Goal: Information Seeking & Learning: Learn about a topic

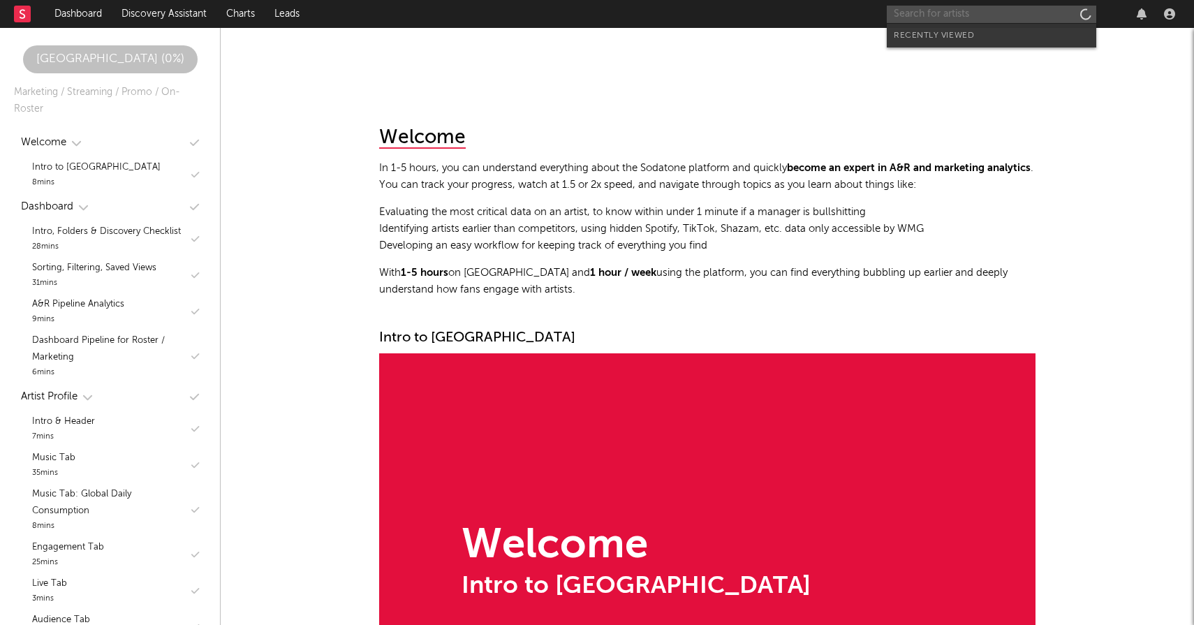
click at [1011, 15] on input "text" at bounding box center [992, 14] width 210 height 17
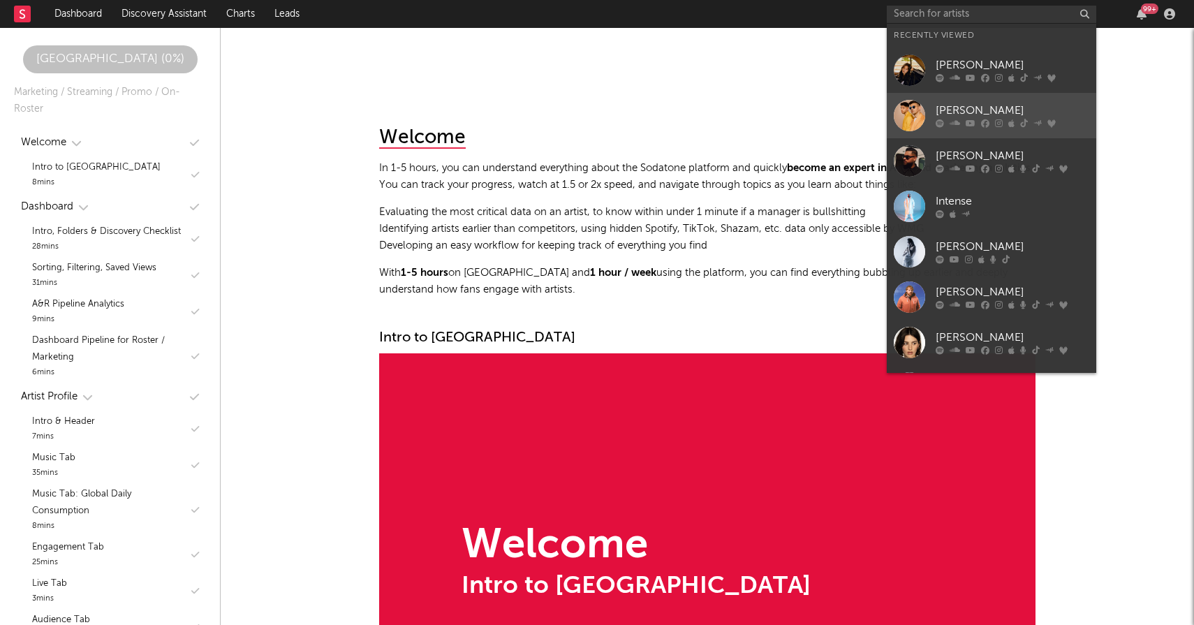
click at [990, 119] on div at bounding box center [1013, 123] width 154 height 8
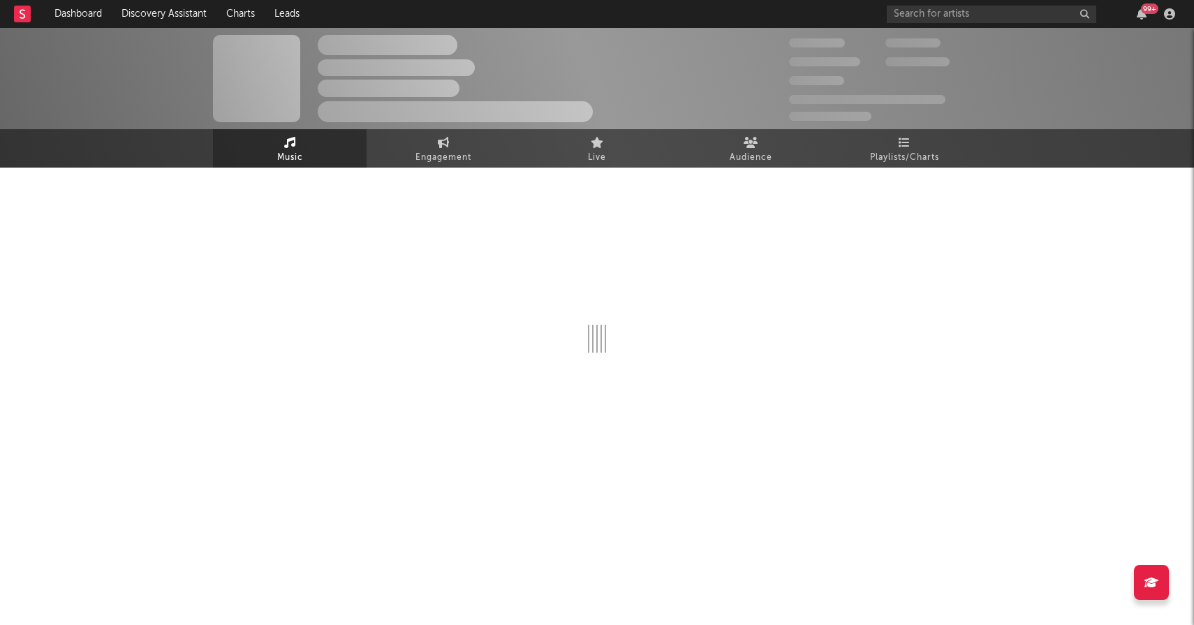
click at [907, 168] on div at bounding box center [597, 306] width 768 height 276
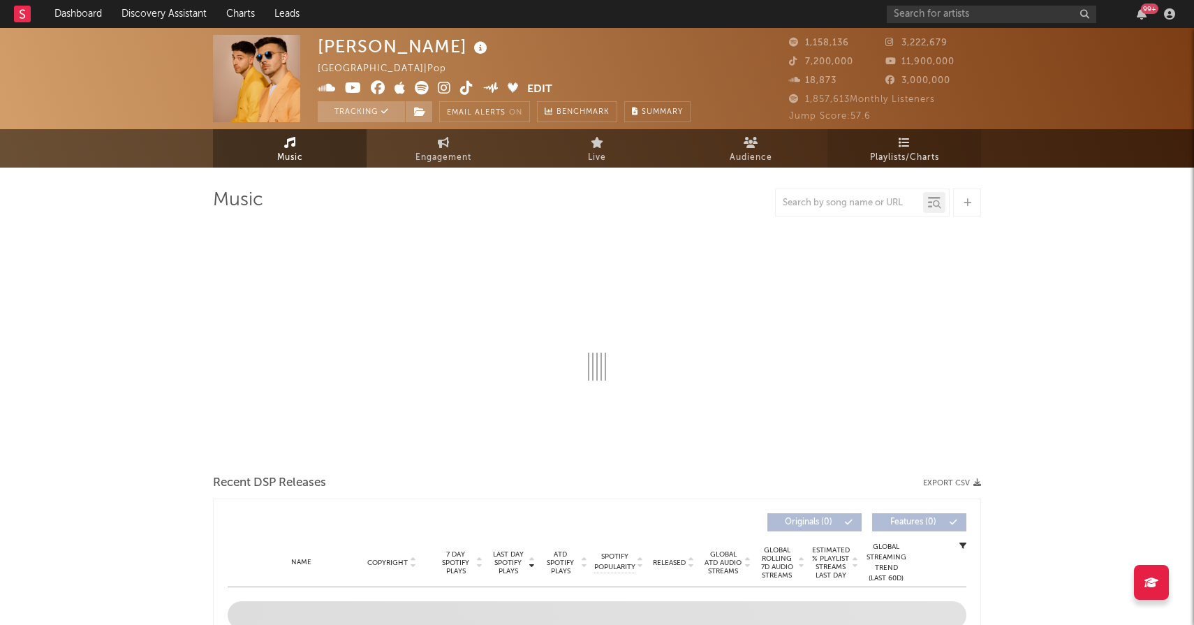
click at [899, 154] on span "Playlists/Charts" at bounding box center [904, 157] width 69 height 17
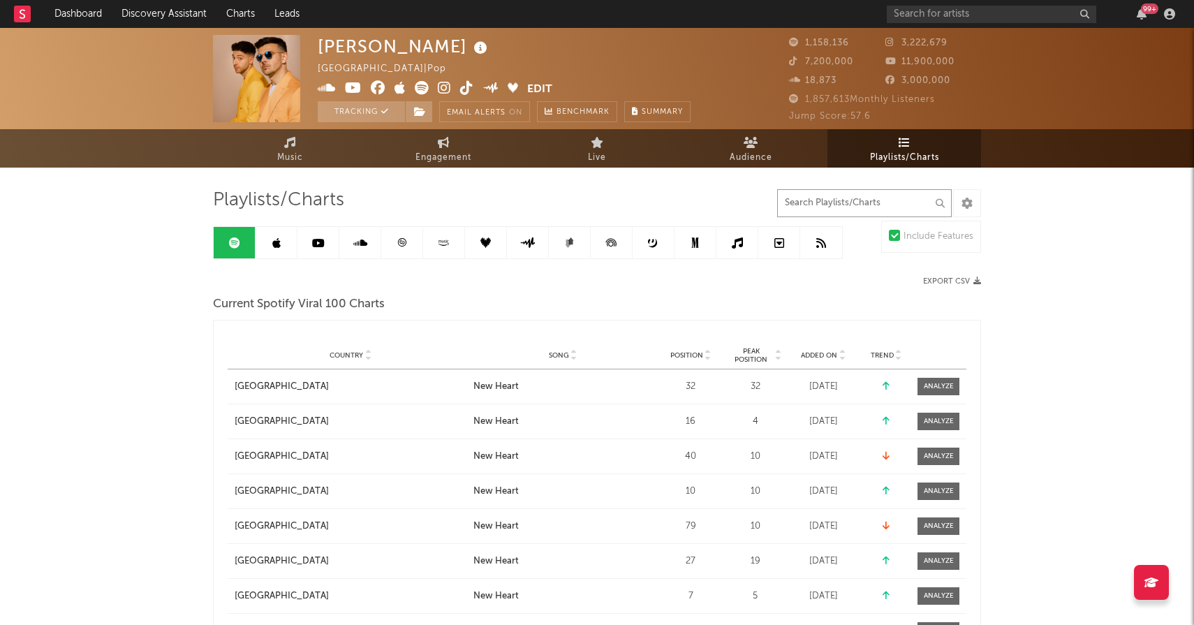
click at [849, 205] on input "text" at bounding box center [864, 203] width 175 height 28
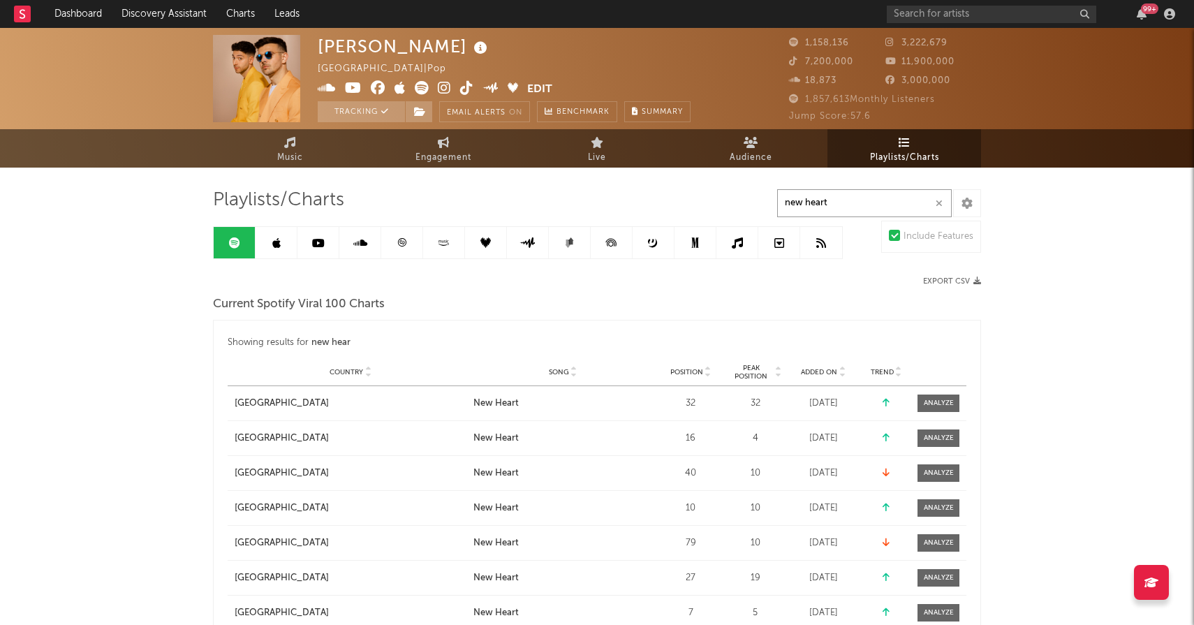
type input "new heart"
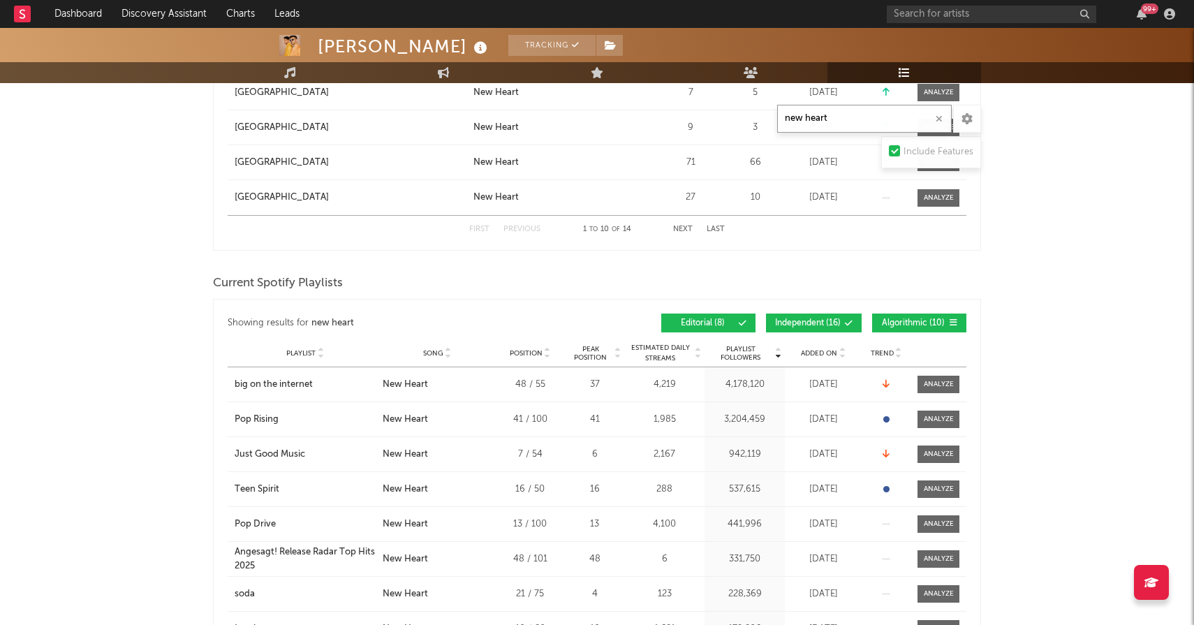
scroll to position [541, 0]
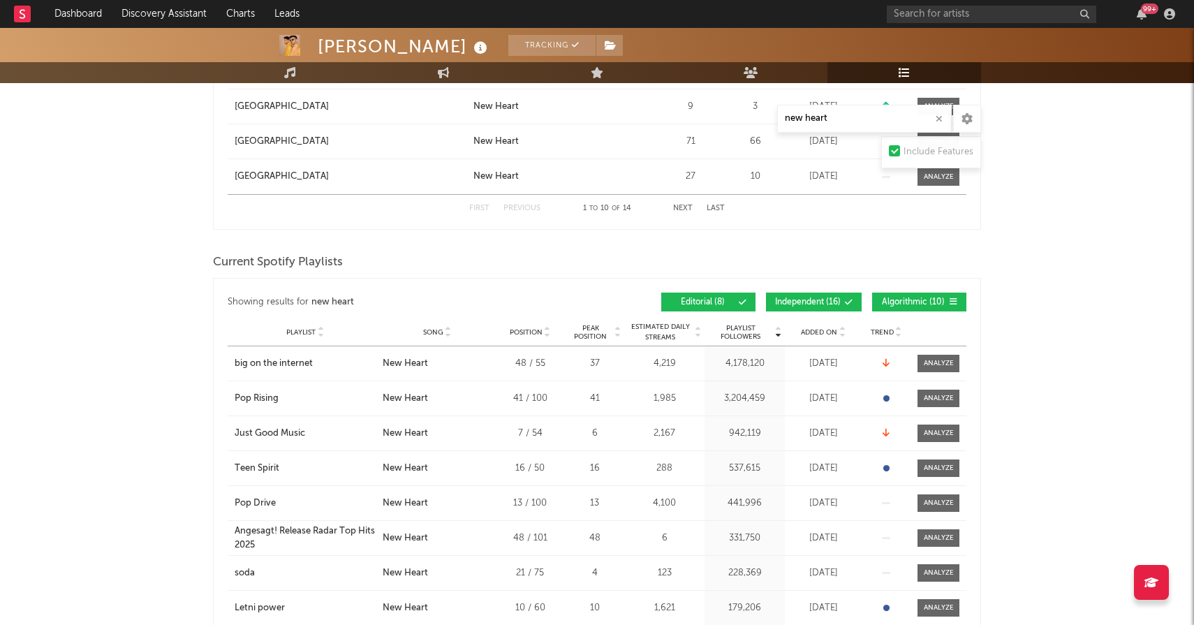
click at [865, 309] on div "Editorial ( 8 ) Independent ( 16 ) Algorithmic ( 10 )" at bounding box center [781, 302] width 369 height 19
click at [825, 334] on span "Added On" at bounding box center [819, 332] width 36 height 8
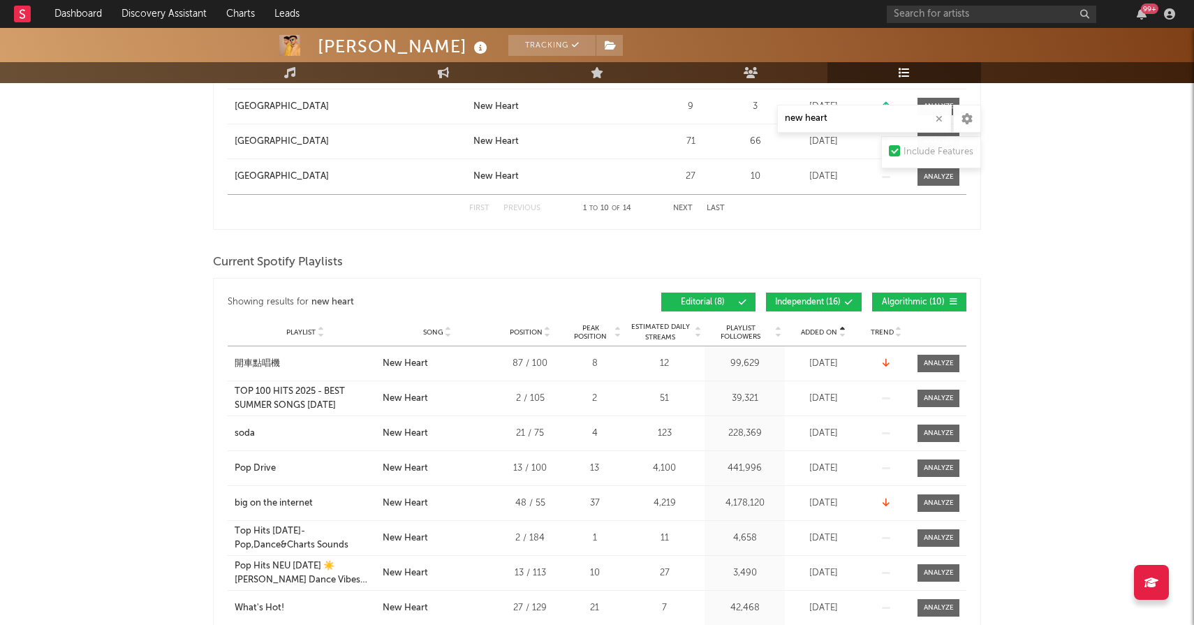
click at [825, 334] on span "Added On" at bounding box center [819, 332] width 36 height 8
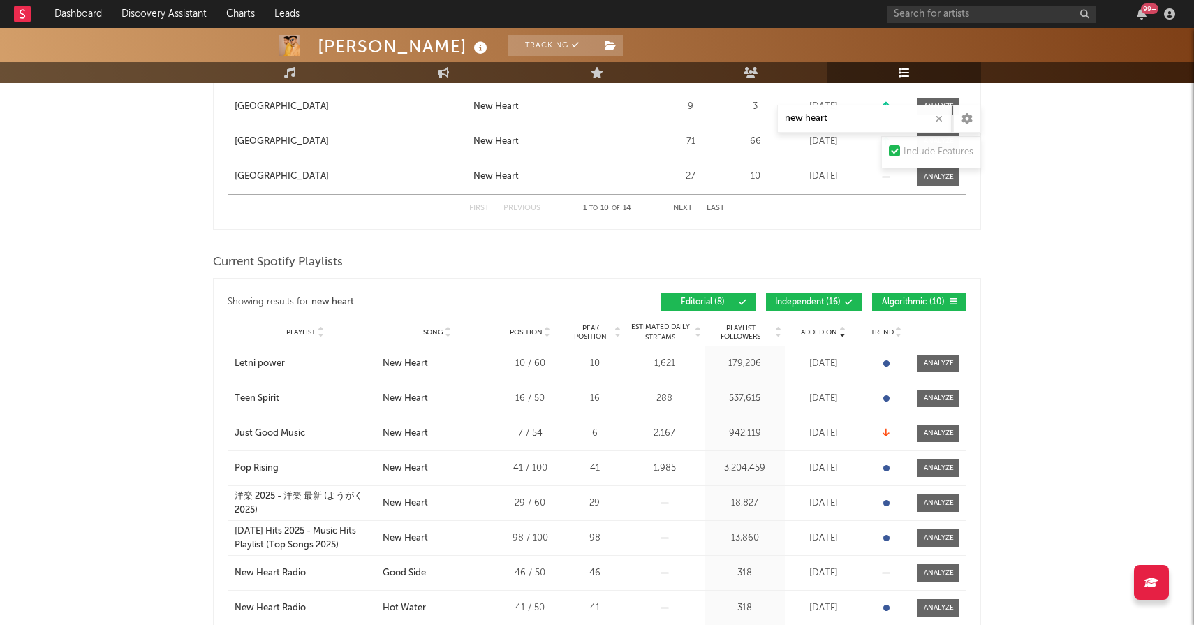
click at [825, 334] on span "Added On" at bounding box center [819, 332] width 36 height 8
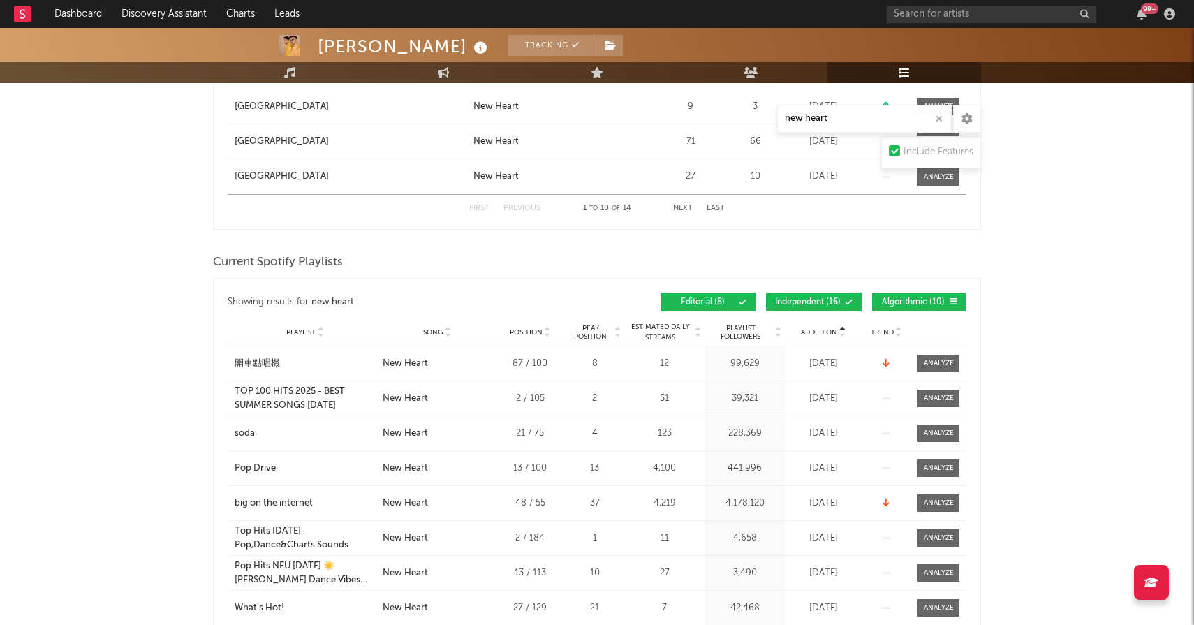
click at [874, 306] on button "Algorithmic ( 10 )" at bounding box center [919, 302] width 94 height 19
click at [837, 306] on span "Independent ( 16 )" at bounding box center [808, 302] width 66 height 8
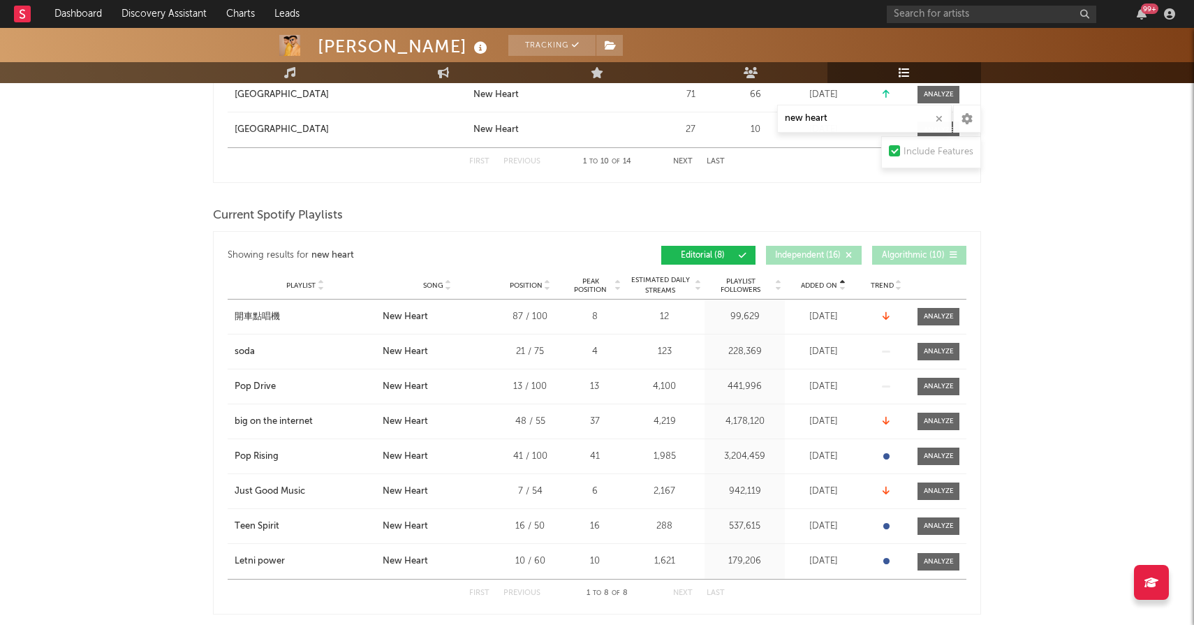
scroll to position [590, 0]
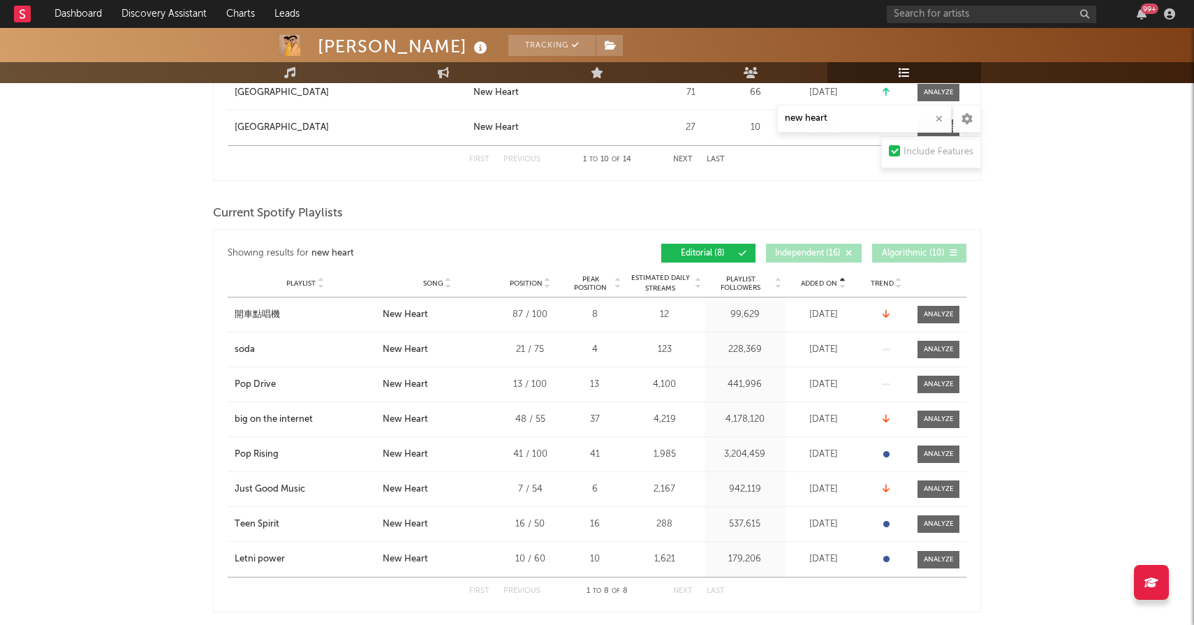
click at [824, 279] on span "Added On" at bounding box center [819, 283] width 36 height 8
